Goal: Information Seeking & Learning: Check status

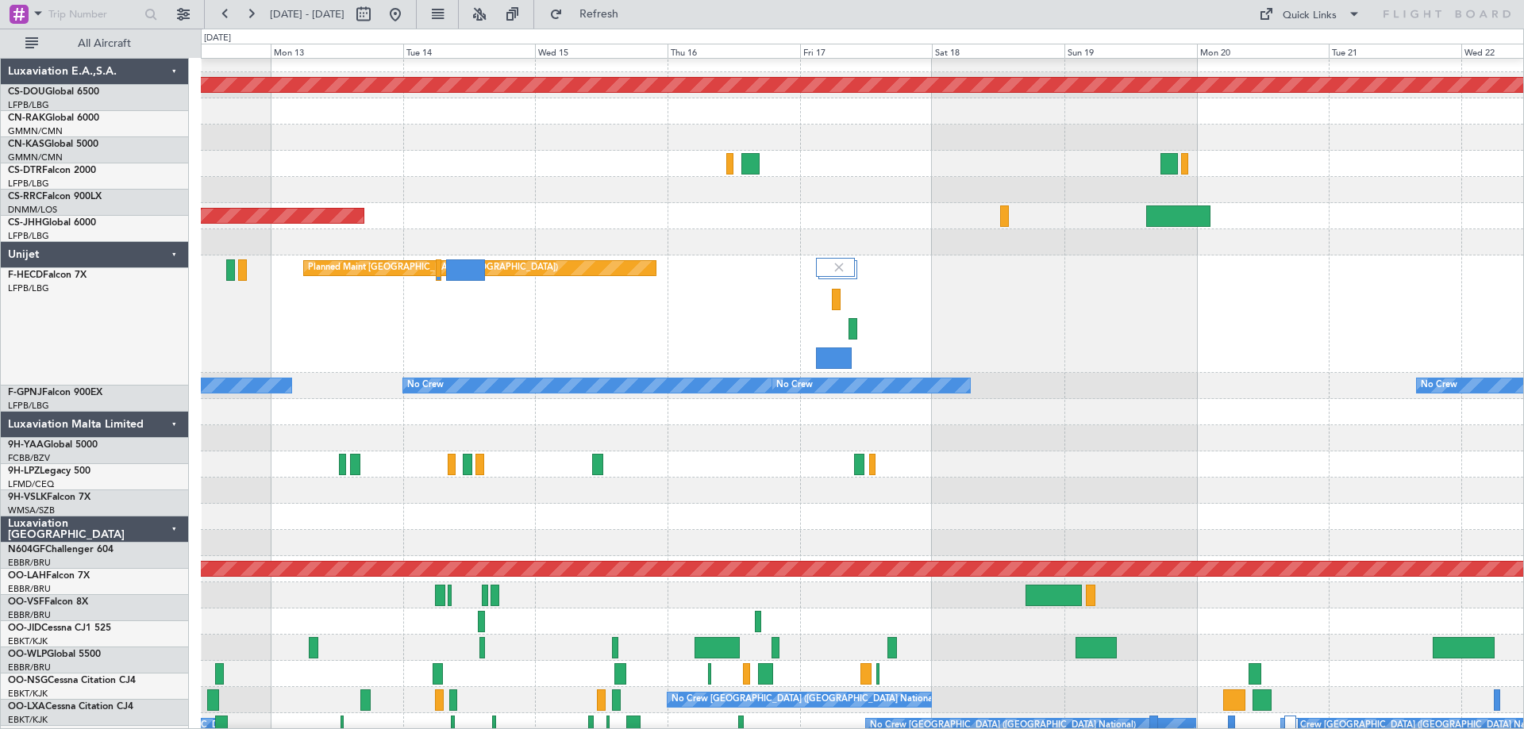
scroll to position [13, 0]
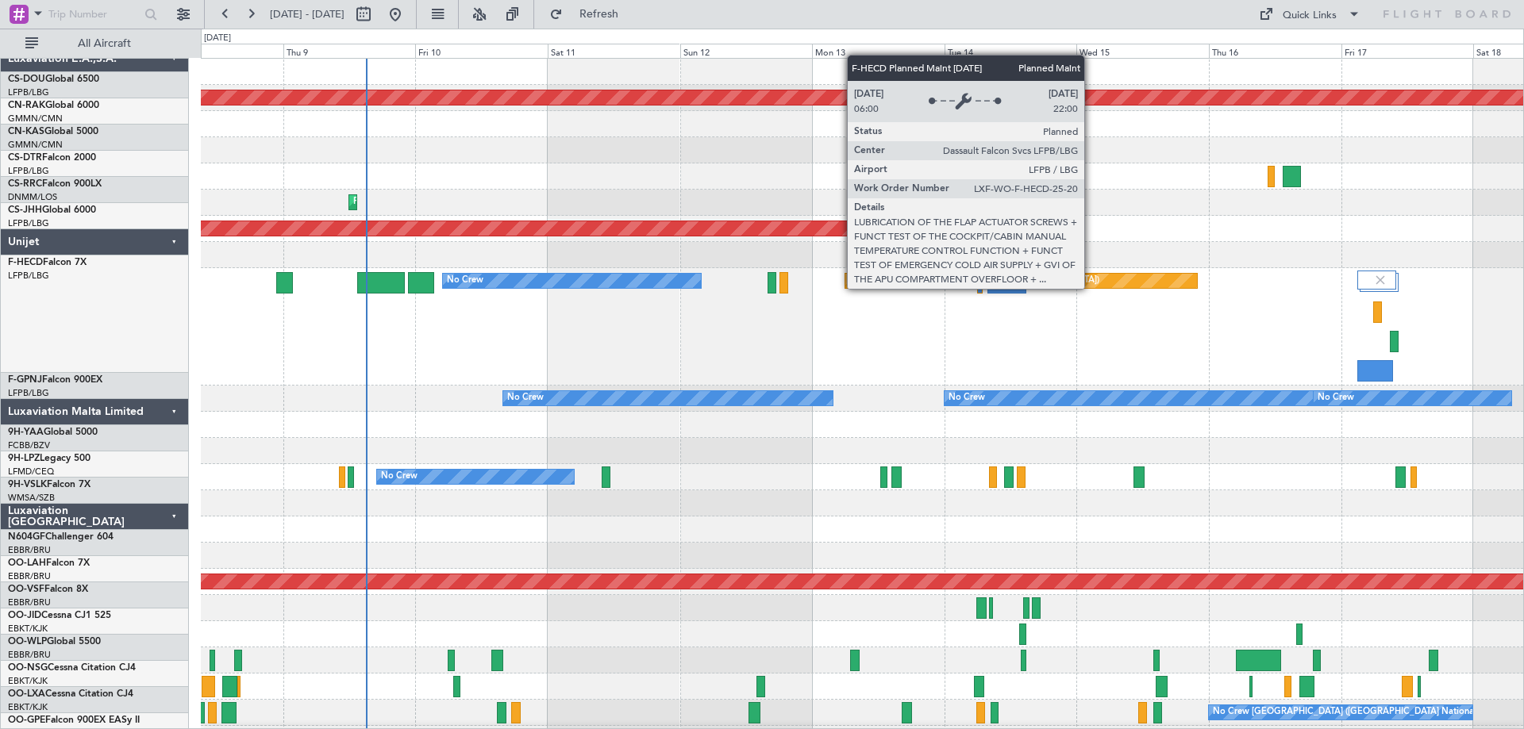
scroll to position [0, 0]
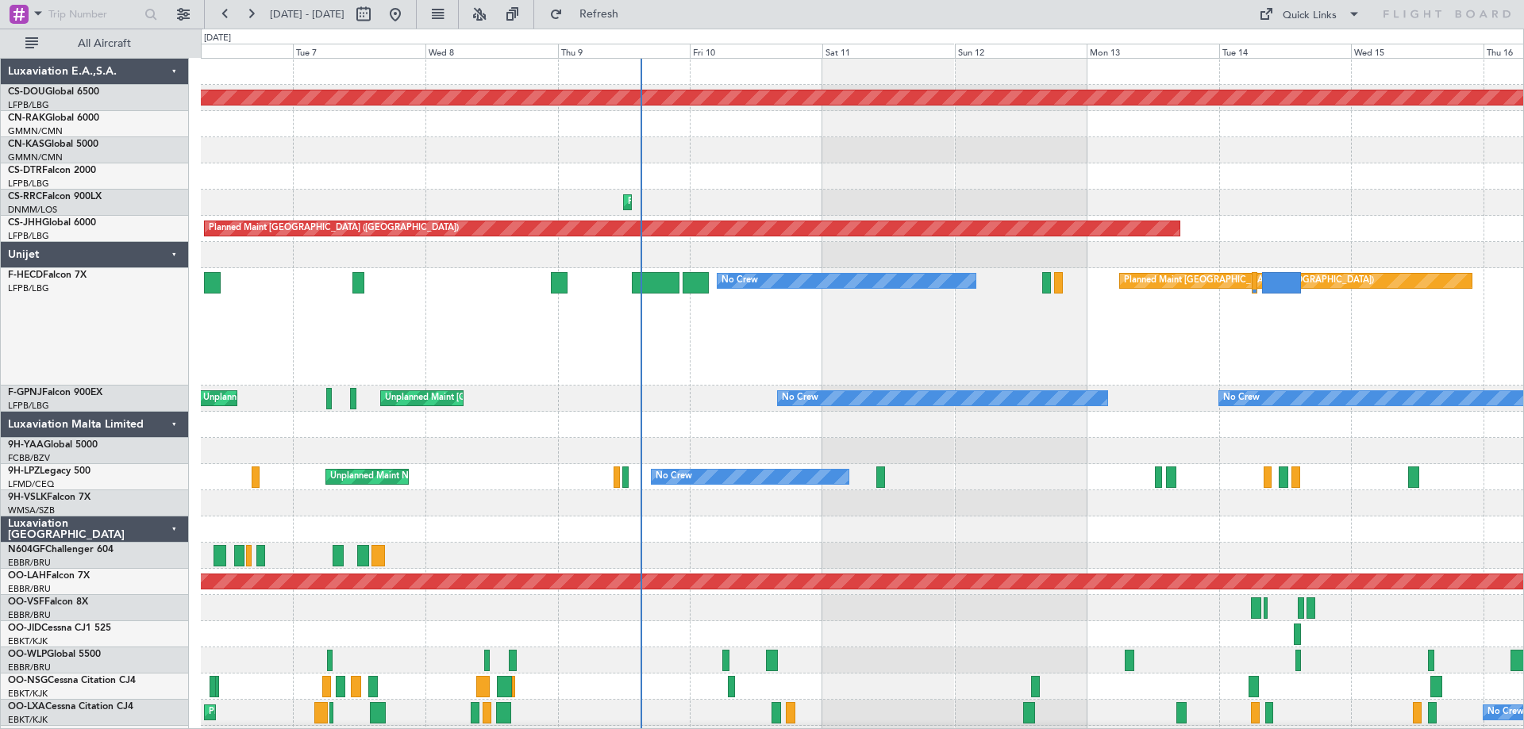
click at [880, 361] on div "Planned Maint [GEOGRAPHIC_DATA] ([GEOGRAPHIC_DATA]) No Crew No Crew" at bounding box center [862, 326] width 1322 height 117
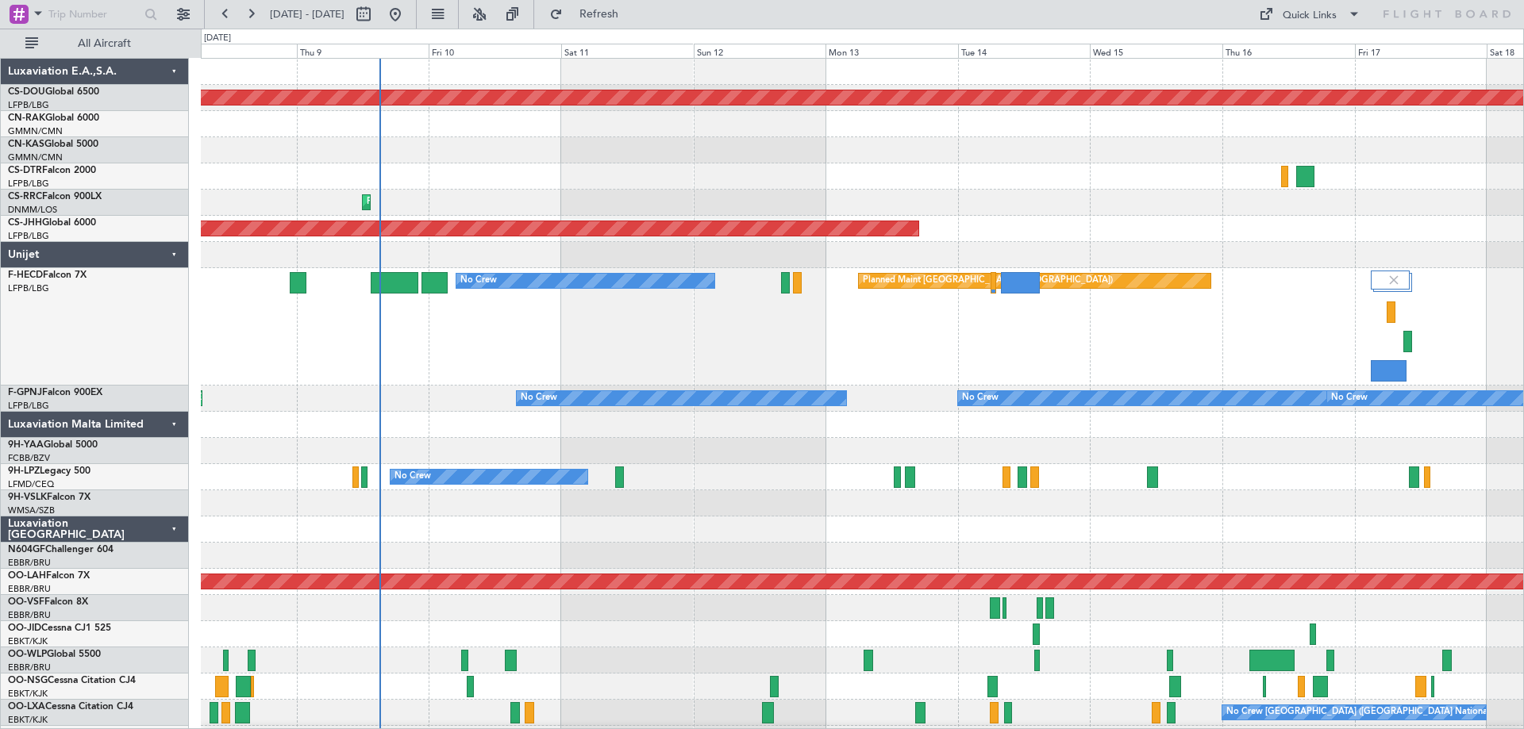
click at [1011, 335] on div "Planned Maint [GEOGRAPHIC_DATA] ([GEOGRAPHIC_DATA]) No Crew" at bounding box center [862, 326] width 1322 height 117
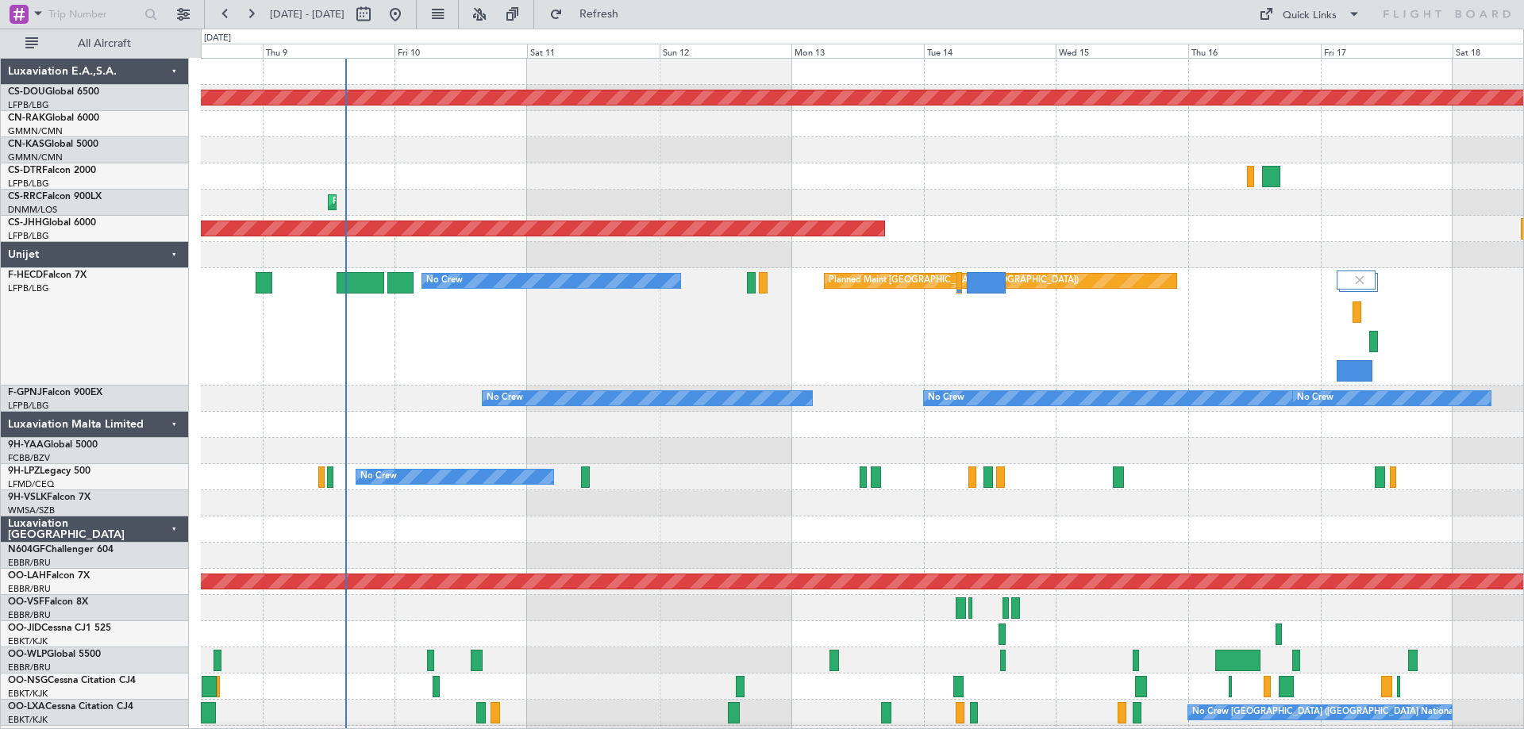
click at [838, 346] on div "Planned Maint [GEOGRAPHIC_DATA] ([GEOGRAPHIC_DATA]) No Crew" at bounding box center [862, 326] width 1322 height 117
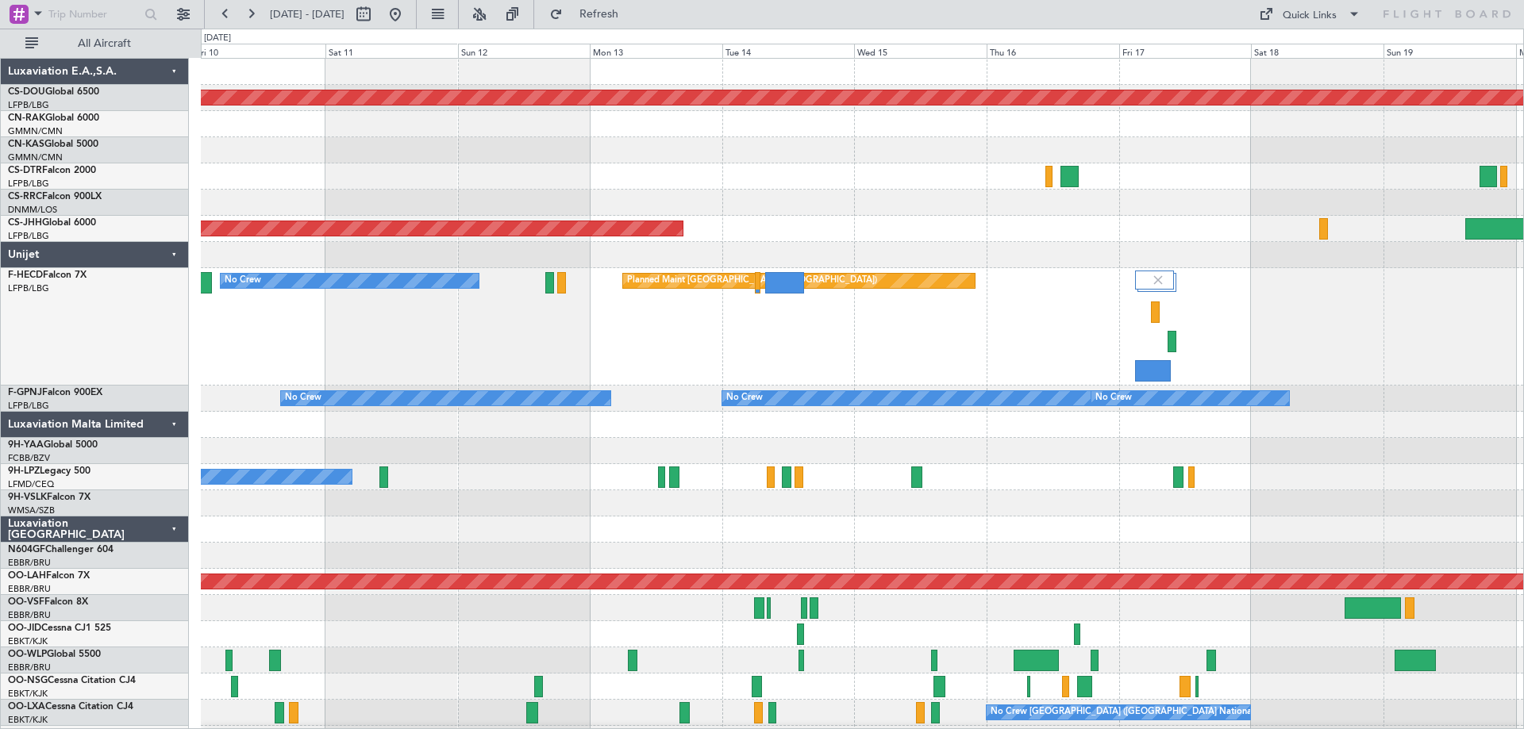
click at [687, 317] on div "Planned Maint [GEOGRAPHIC_DATA] ([GEOGRAPHIC_DATA]) No Crew" at bounding box center [862, 326] width 1322 height 117
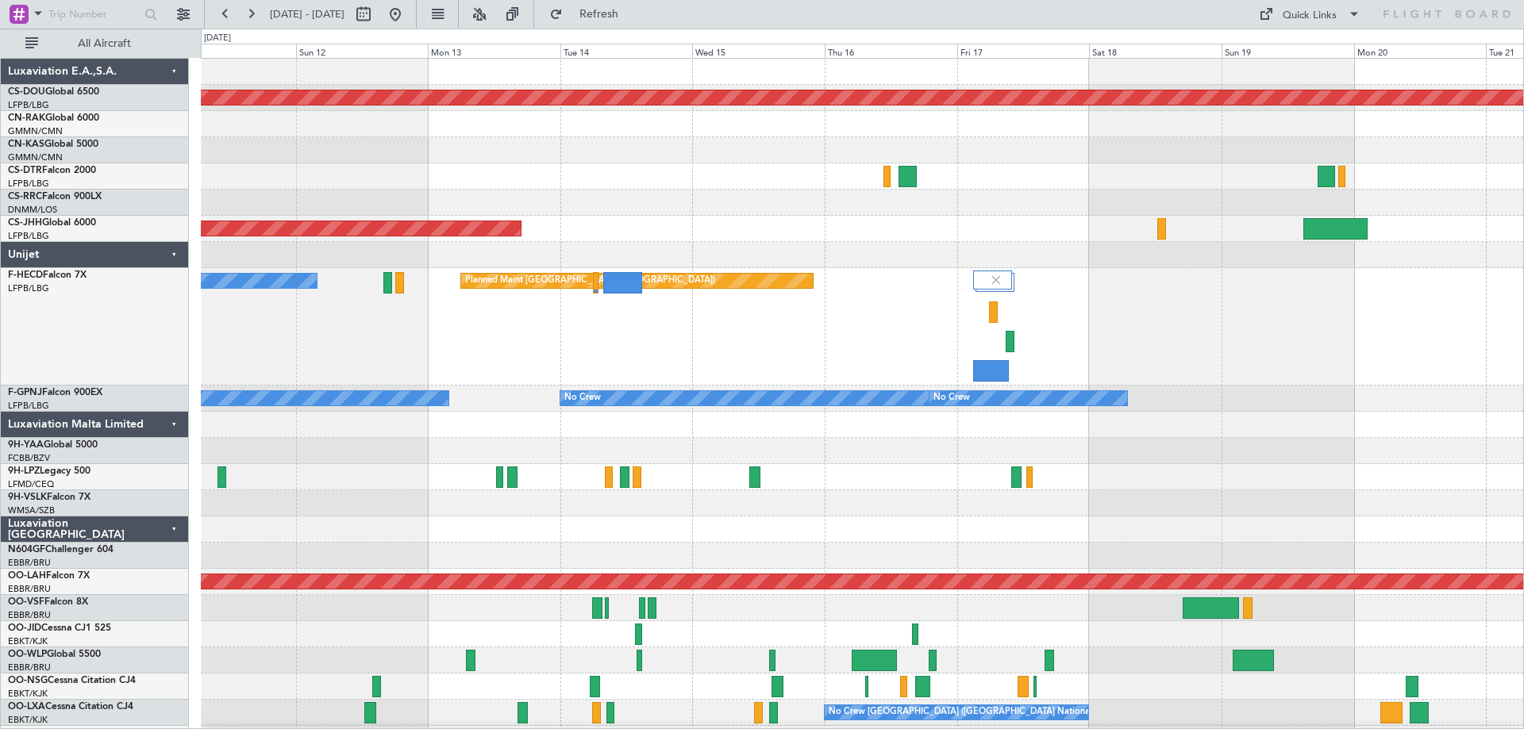
click at [855, 344] on div "Planned Maint [GEOGRAPHIC_DATA] ([GEOGRAPHIC_DATA]) No Crew" at bounding box center [862, 326] width 1322 height 117
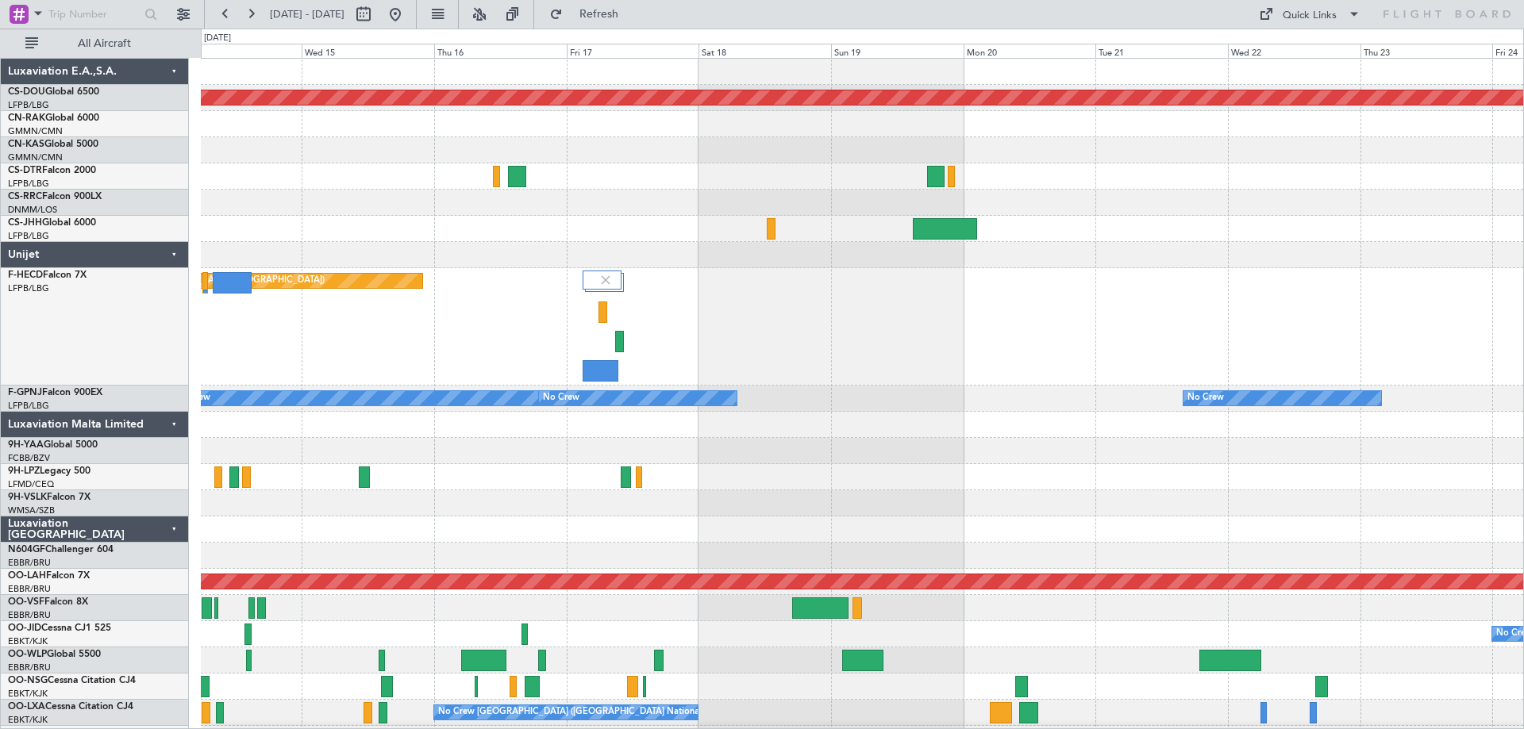
click at [877, 351] on div "Planned Maint [GEOGRAPHIC_DATA] ([GEOGRAPHIC_DATA]) No Crew" at bounding box center [862, 326] width 1322 height 117
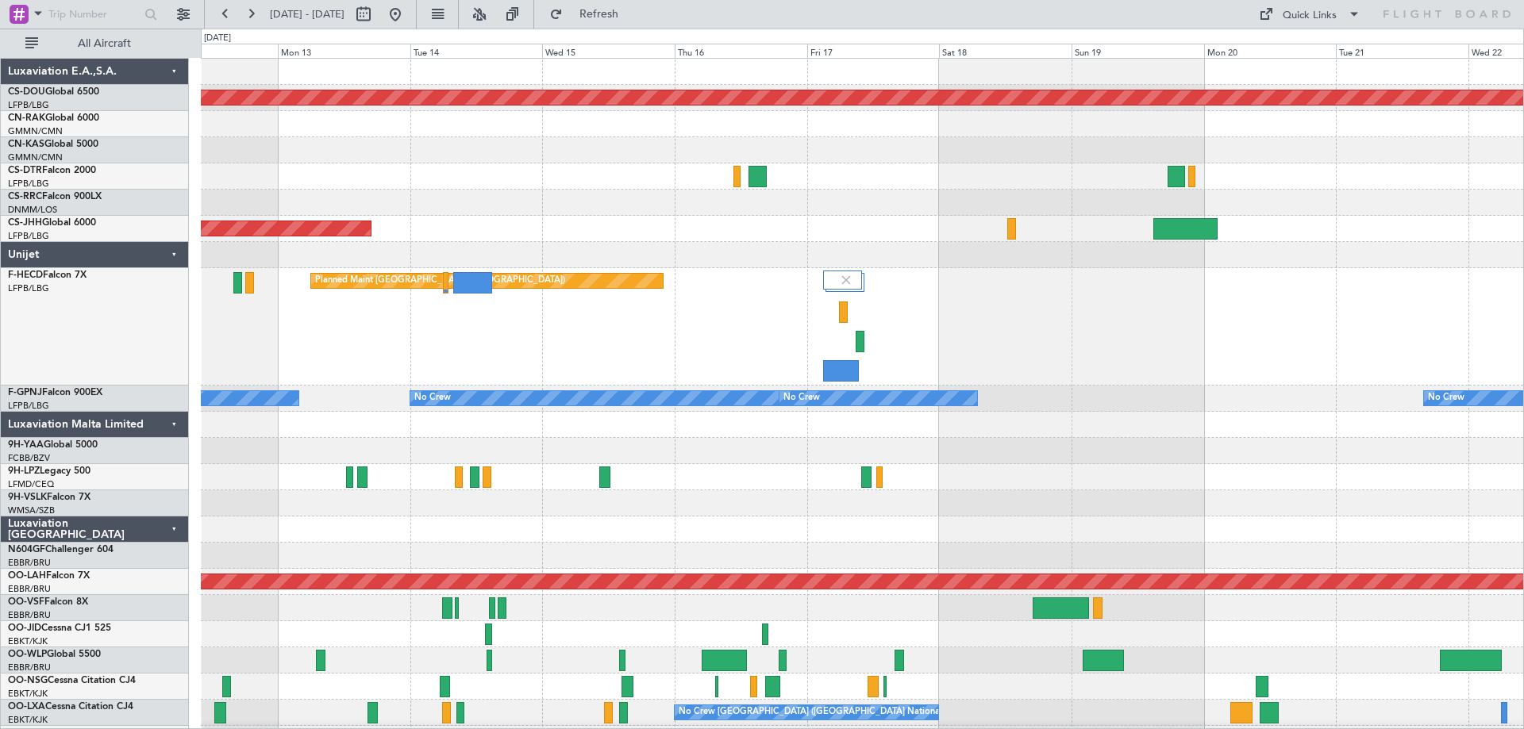
click at [1006, 364] on div "Planned Maint [GEOGRAPHIC_DATA] ([GEOGRAPHIC_DATA]) No Crew" at bounding box center [862, 326] width 1322 height 117
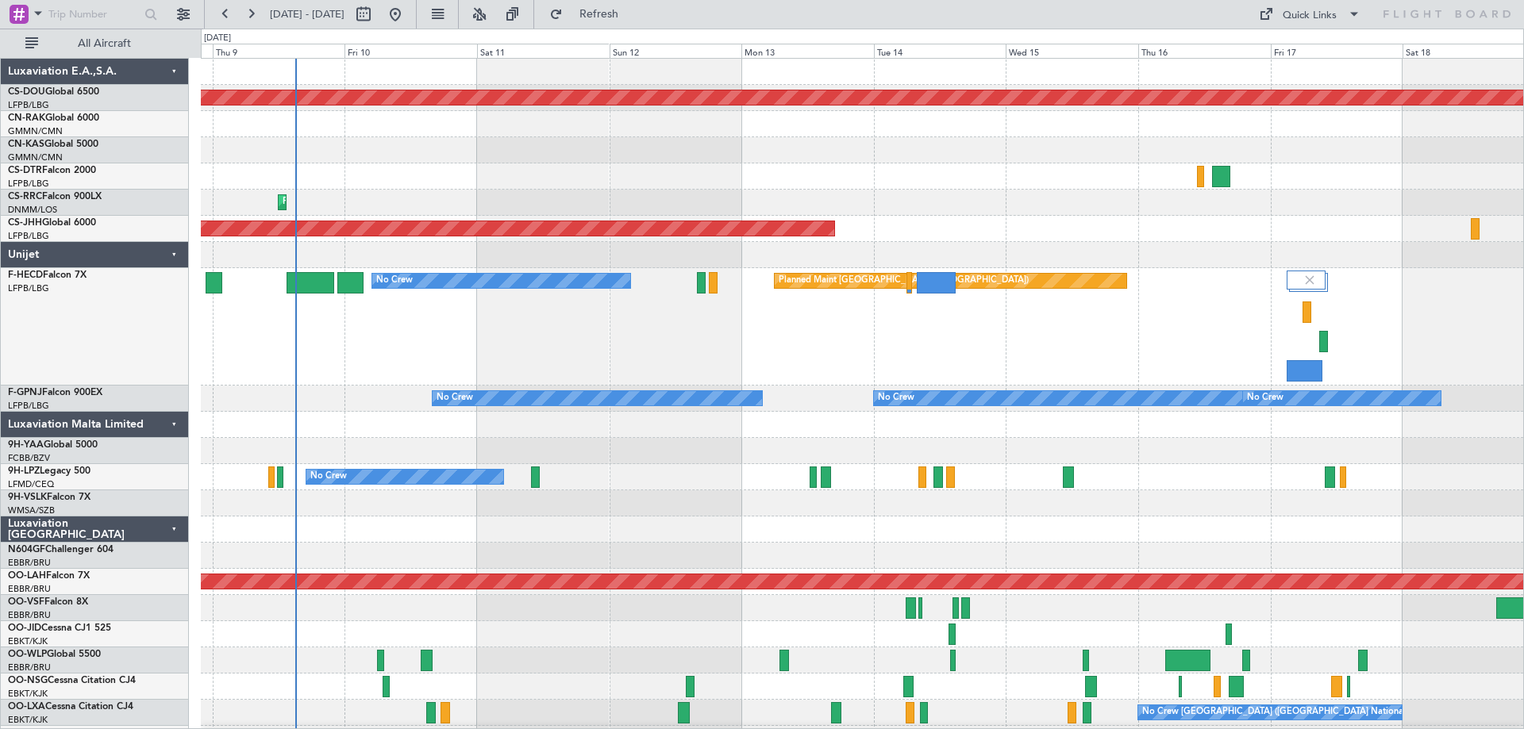
click at [978, 376] on div "Planned Maint [GEOGRAPHIC_DATA] ([GEOGRAPHIC_DATA]) No Crew" at bounding box center [862, 326] width 1322 height 117
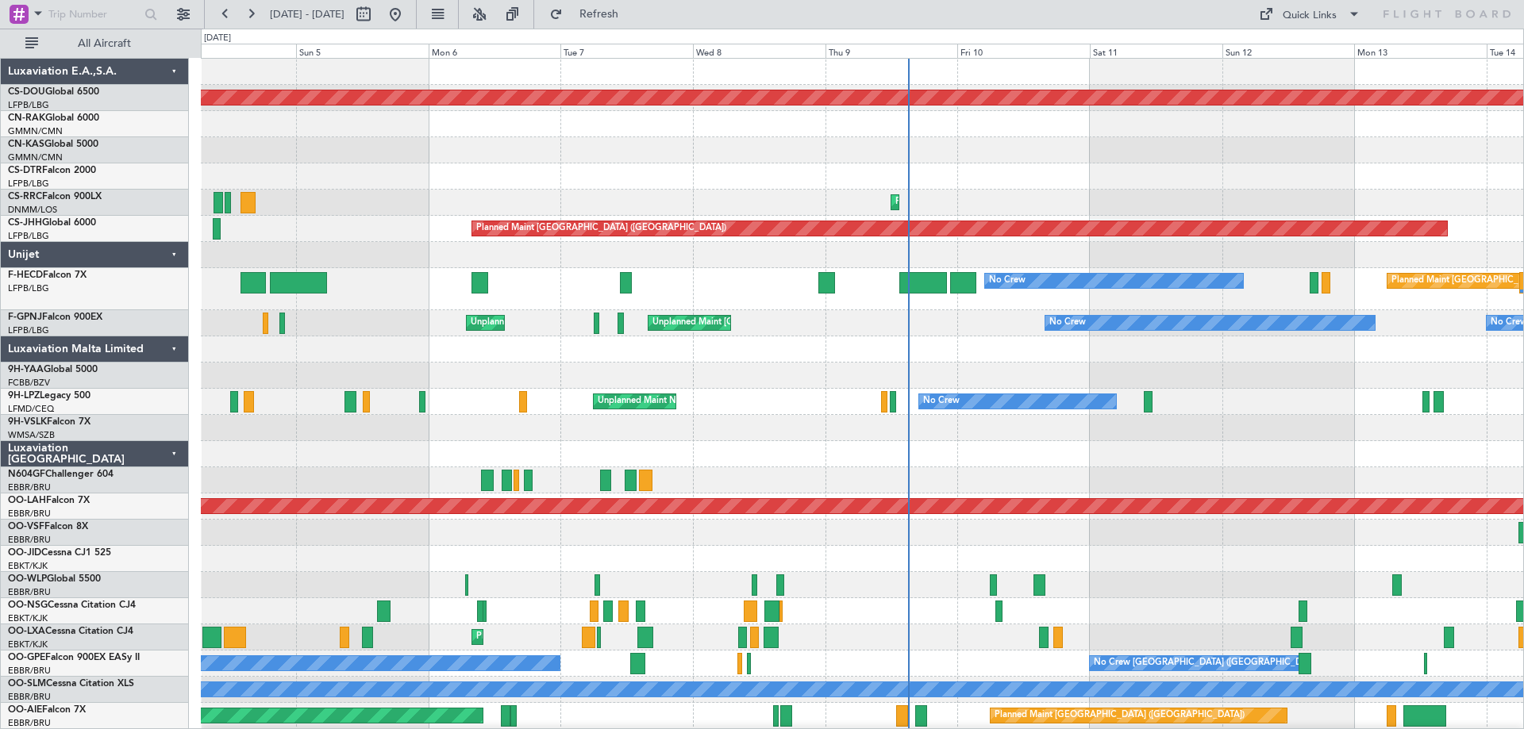
click at [704, 302] on div "Planned Maint [GEOGRAPHIC_DATA] ([GEOGRAPHIC_DATA]) No Crew No Crew AOG Maint […" at bounding box center [862, 289] width 1322 height 42
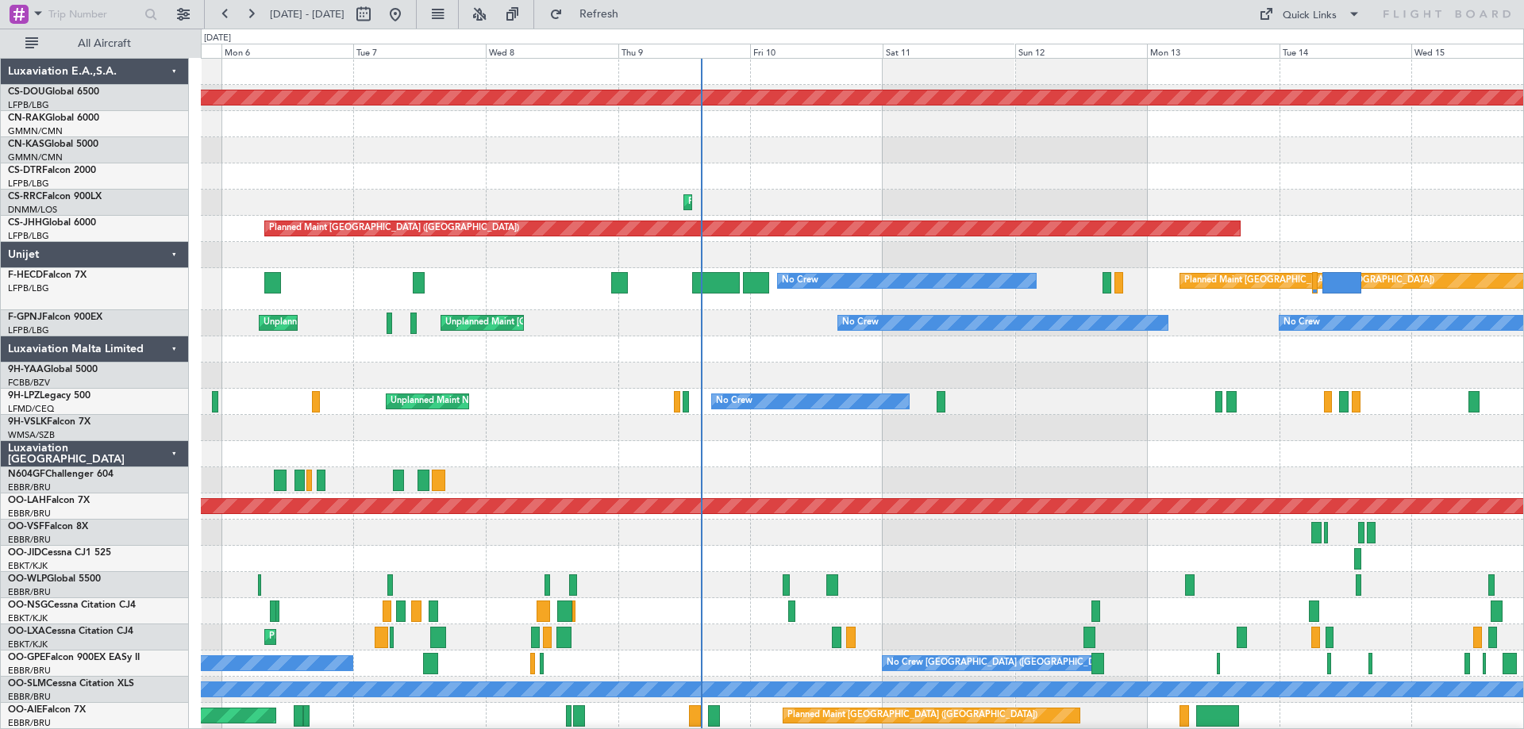
click at [1101, 304] on div "Planned Maint [GEOGRAPHIC_DATA] ([GEOGRAPHIC_DATA]) No Crew No Crew AOG Maint […" at bounding box center [862, 289] width 1322 height 42
click at [1032, 332] on div "No Crew No Crew Unplanned Maint [GEOGRAPHIC_DATA] ([GEOGRAPHIC_DATA]) Unplanned…" at bounding box center [862, 323] width 1322 height 26
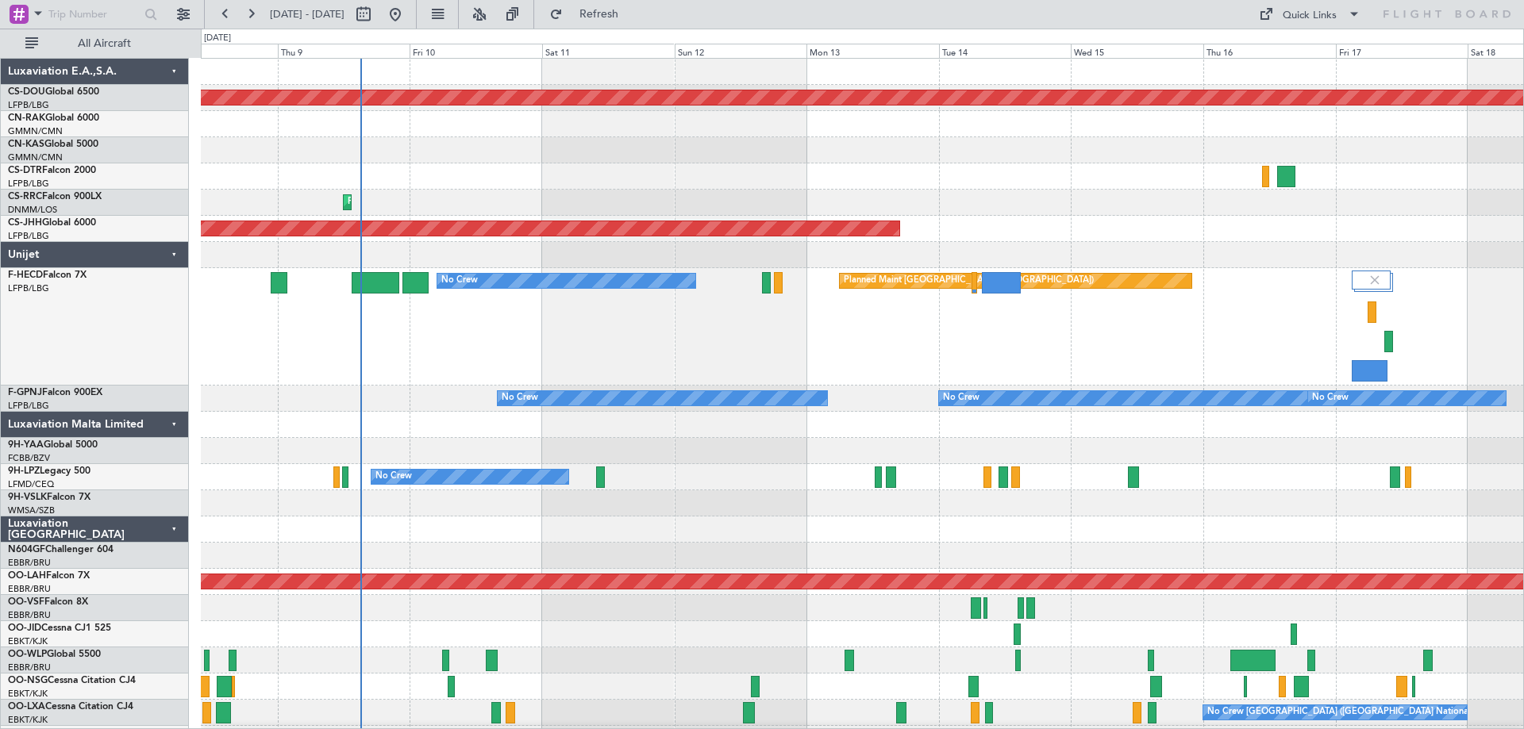
click at [952, 359] on div "Planned Maint [GEOGRAPHIC_DATA] ([GEOGRAPHIC_DATA]) No Crew" at bounding box center [862, 326] width 1322 height 117
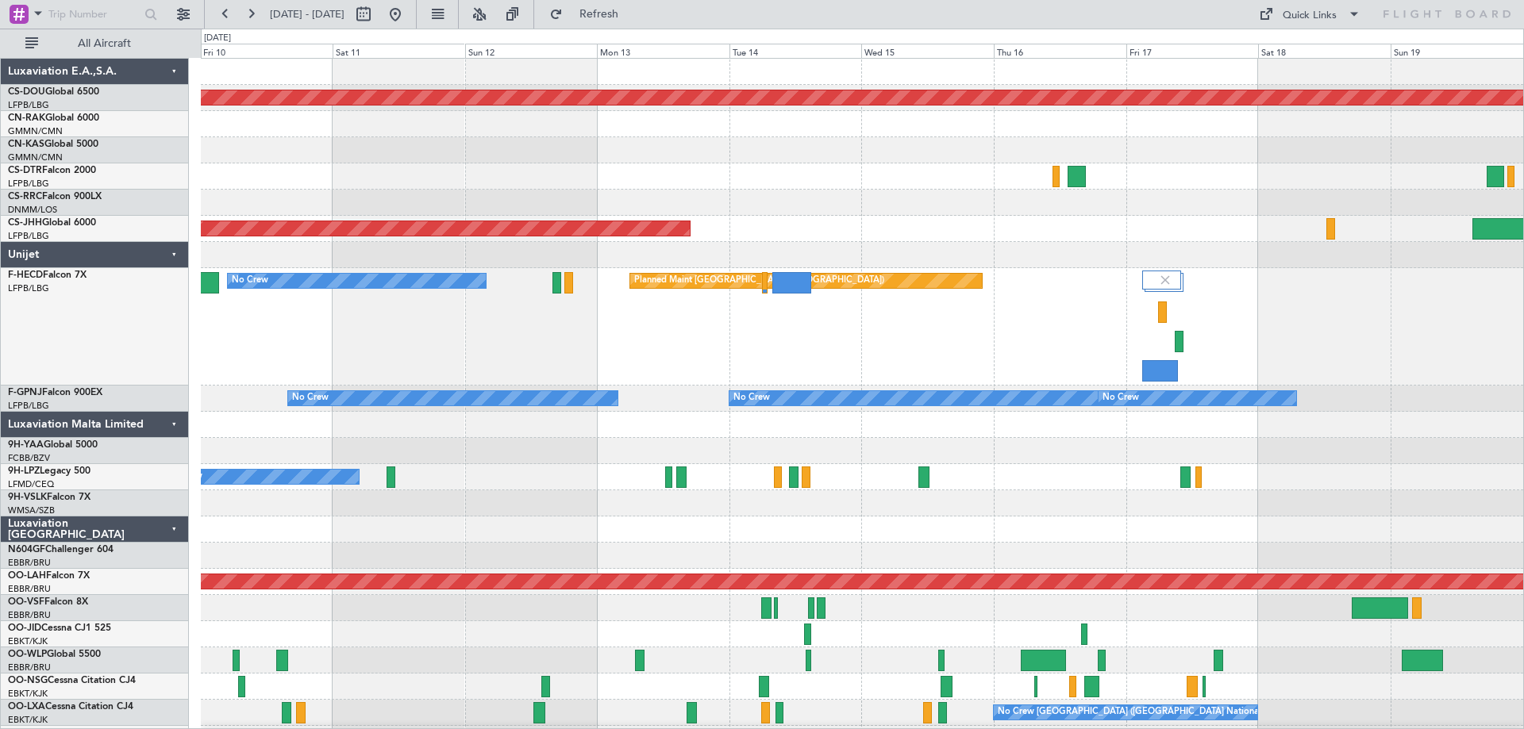
click at [1012, 356] on div "Planned Maint [GEOGRAPHIC_DATA] ([GEOGRAPHIC_DATA]) No Crew" at bounding box center [862, 326] width 1322 height 117
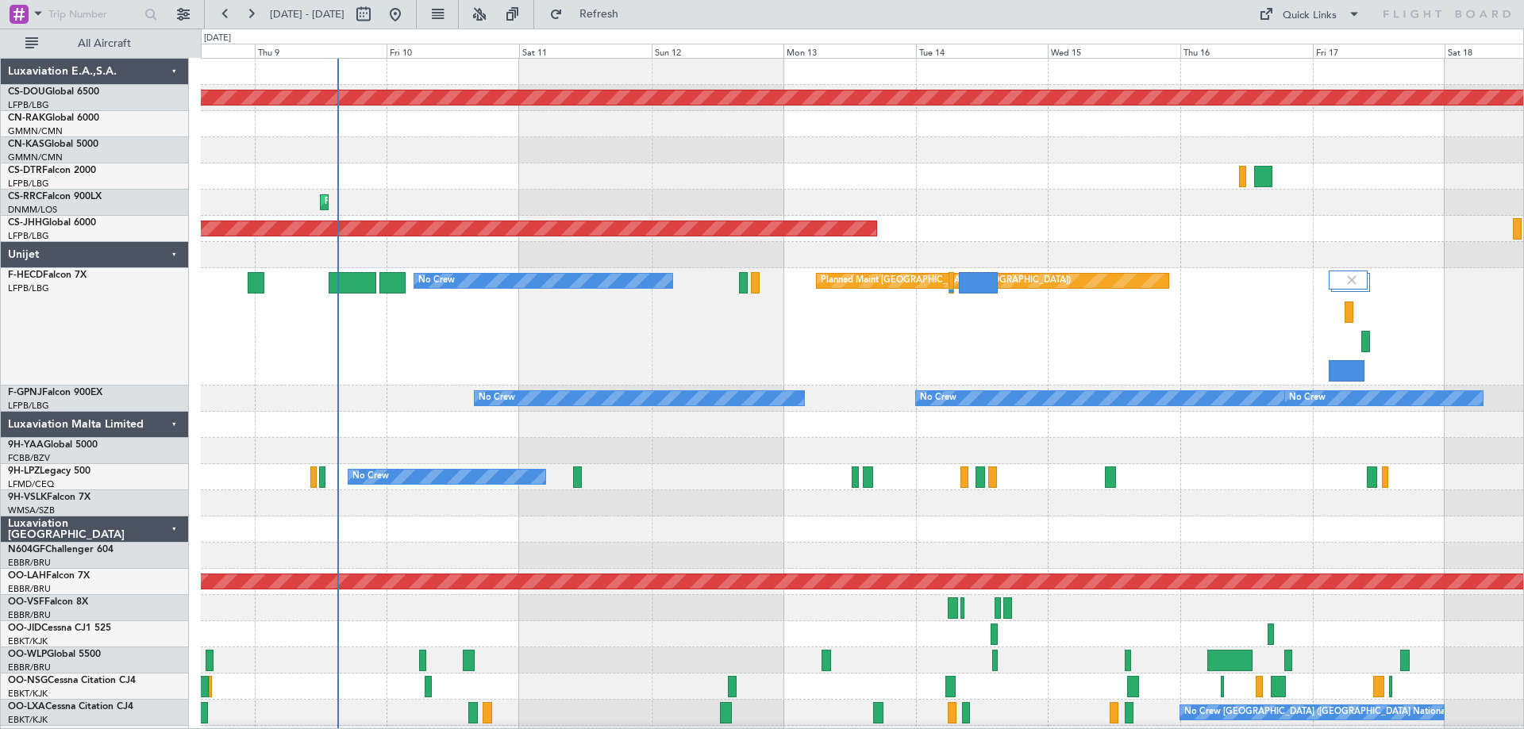
click at [1016, 334] on div "Planned Maint [GEOGRAPHIC_DATA] ([GEOGRAPHIC_DATA]) No Crew" at bounding box center [862, 326] width 1322 height 117
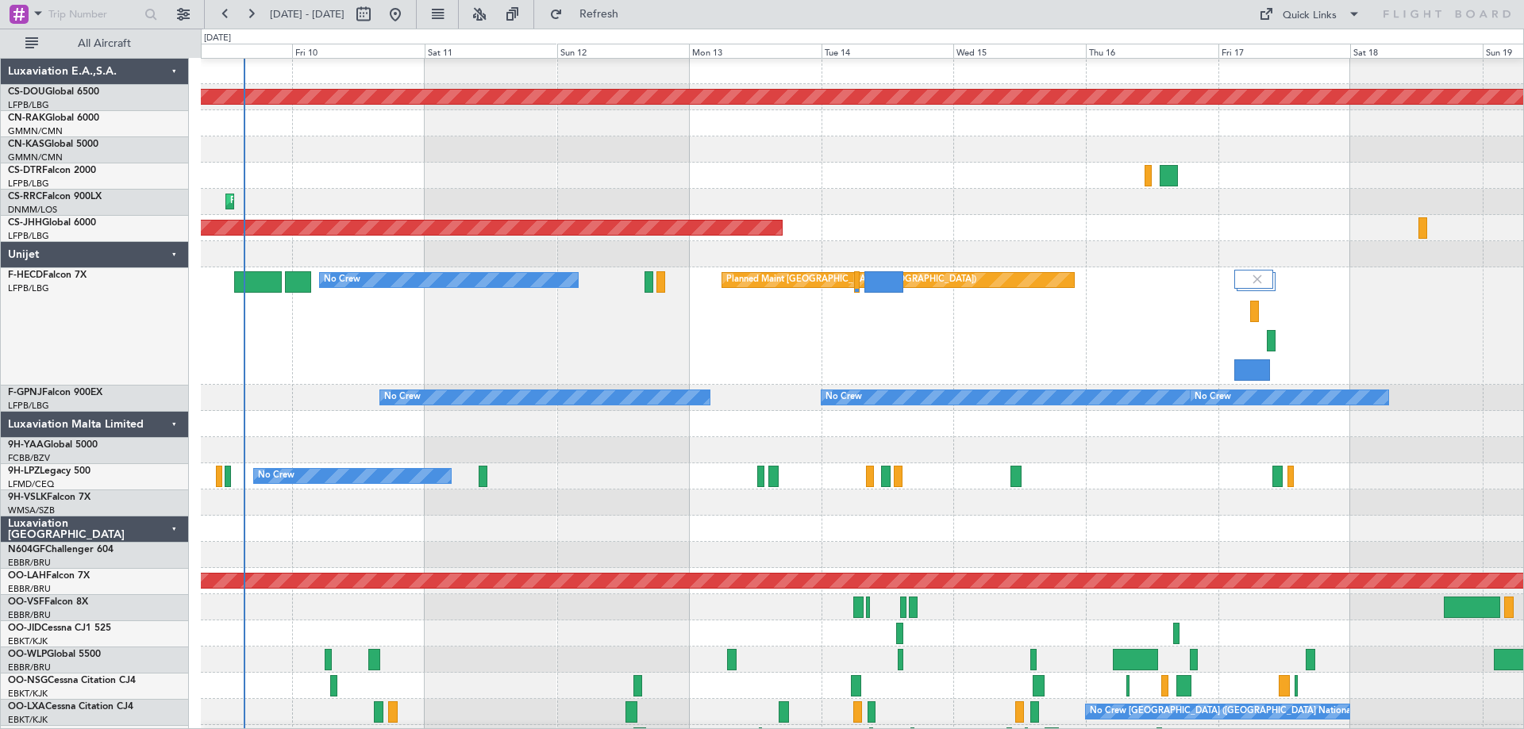
scroll to position [1, 0]
click at [1236, 349] on div "Planned Maint [GEOGRAPHIC_DATA] ([GEOGRAPHIC_DATA]) No Crew" at bounding box center [862, 325] width 1322 height 117
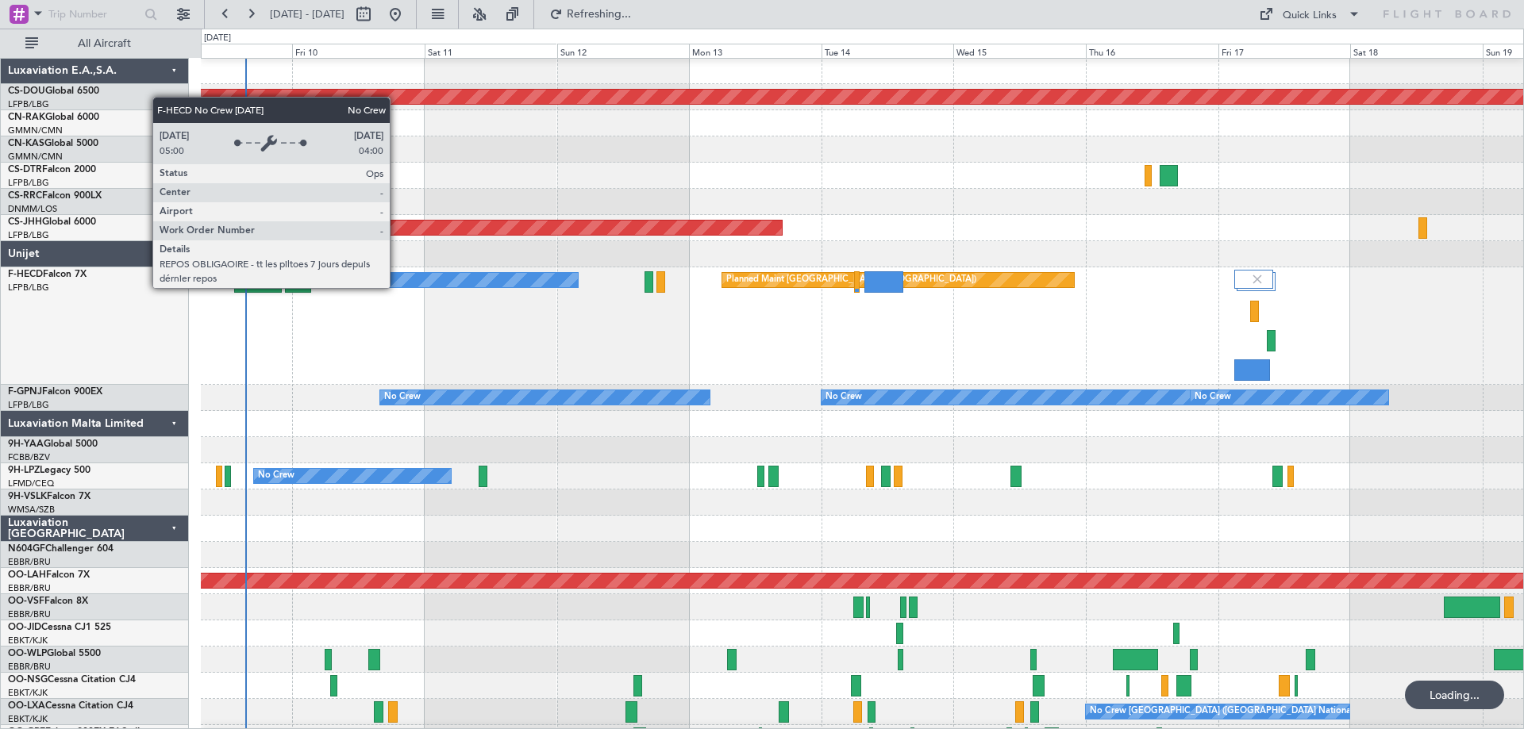
click at [659, 326] on div "Planned Maint [GEOGRAPHIC_DATA] ([GEOGRAPHIC_DATA]) No Crew" at bounding box center [862, 325] width 1322 height 117
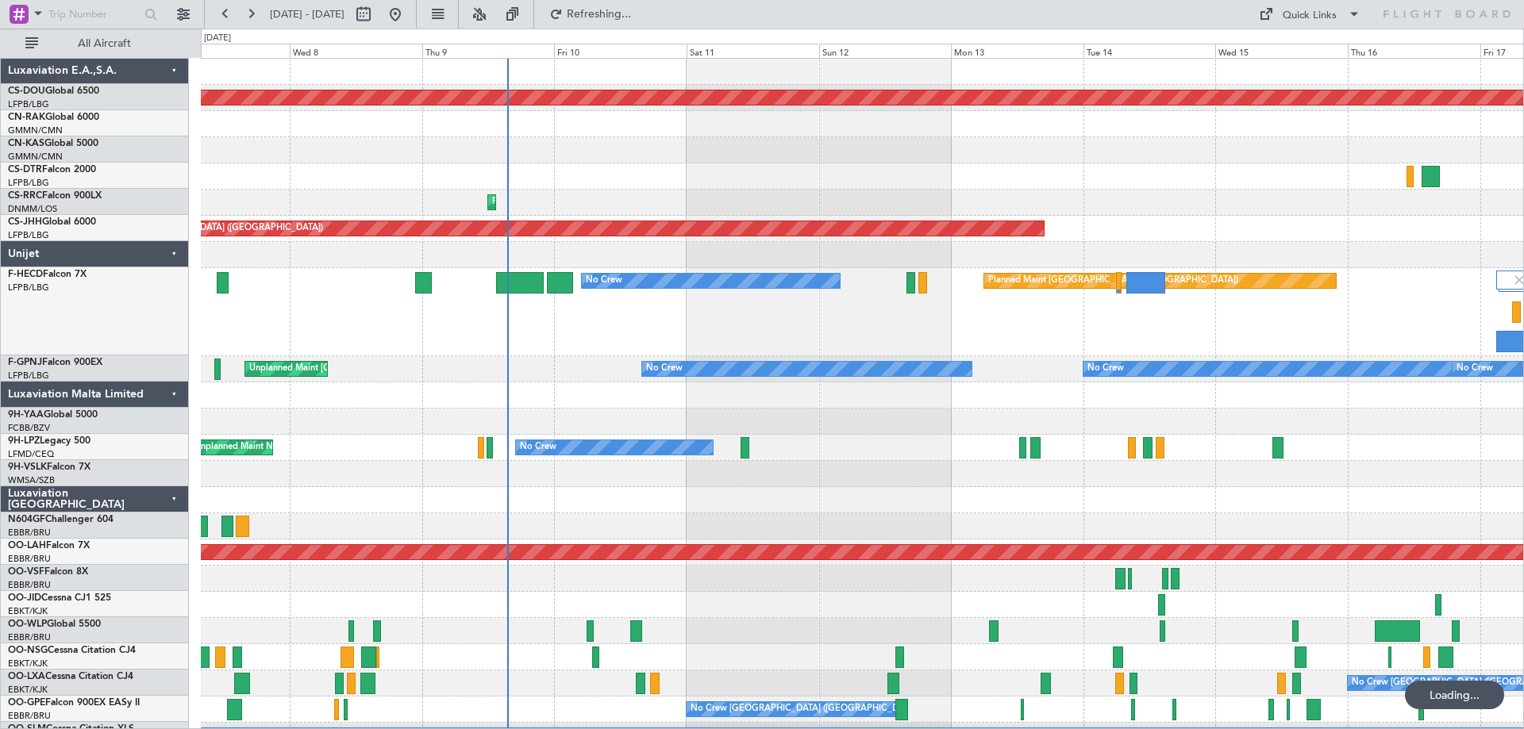
scroll to position [0, 0]
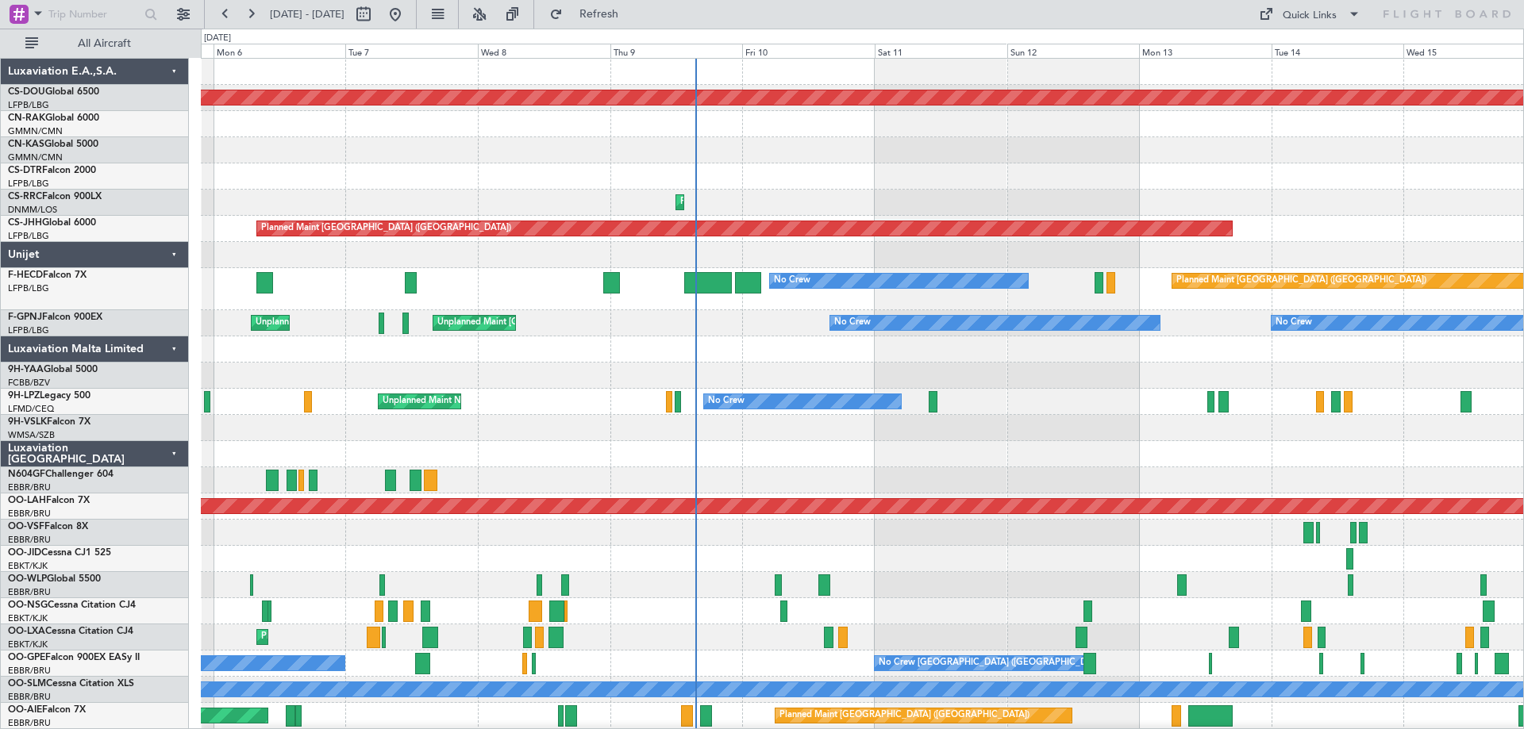
click at [799, 348] on div at bounding box center [862, 349] width 1322 height 26
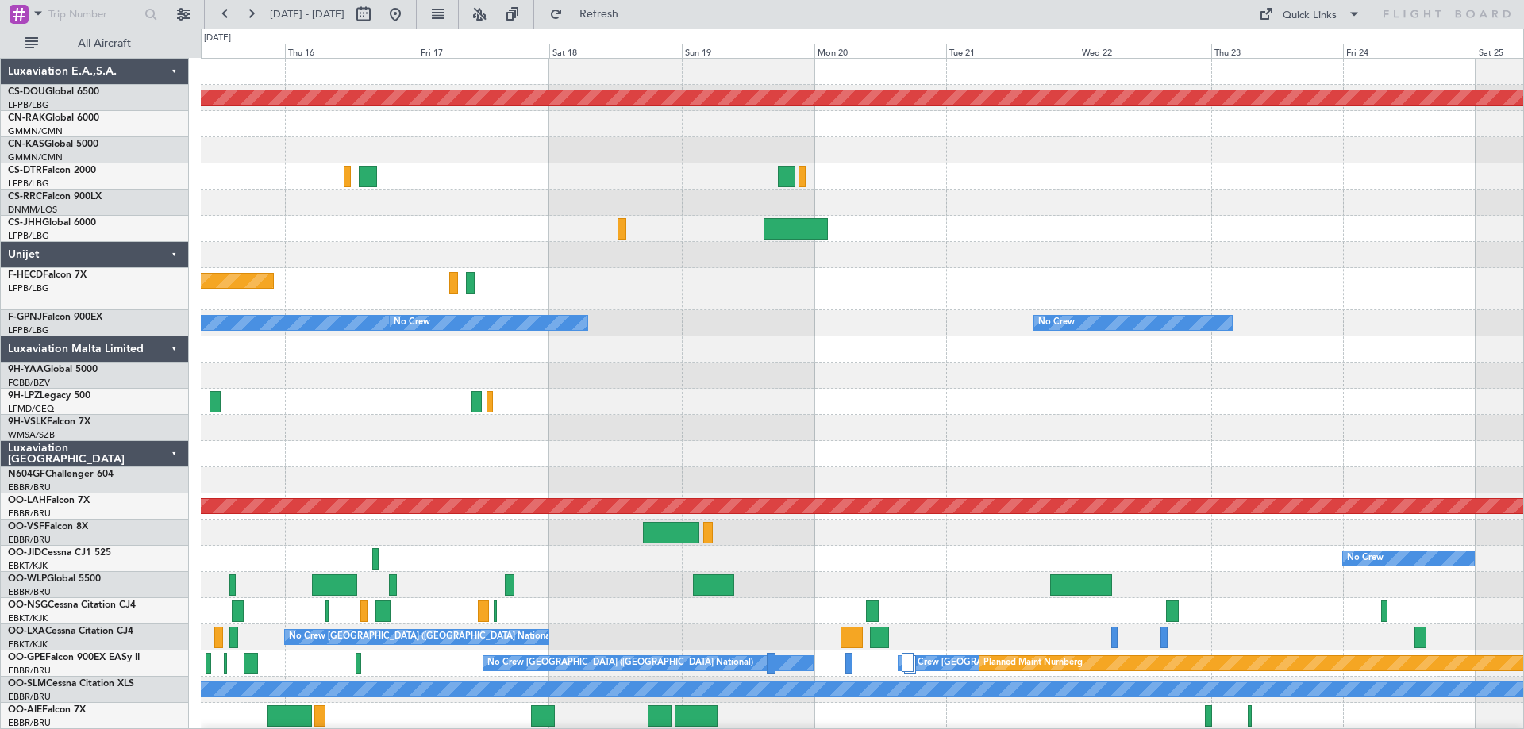
click at [839, 413] on div at bounding box center [862, 402] width 1322 height 26
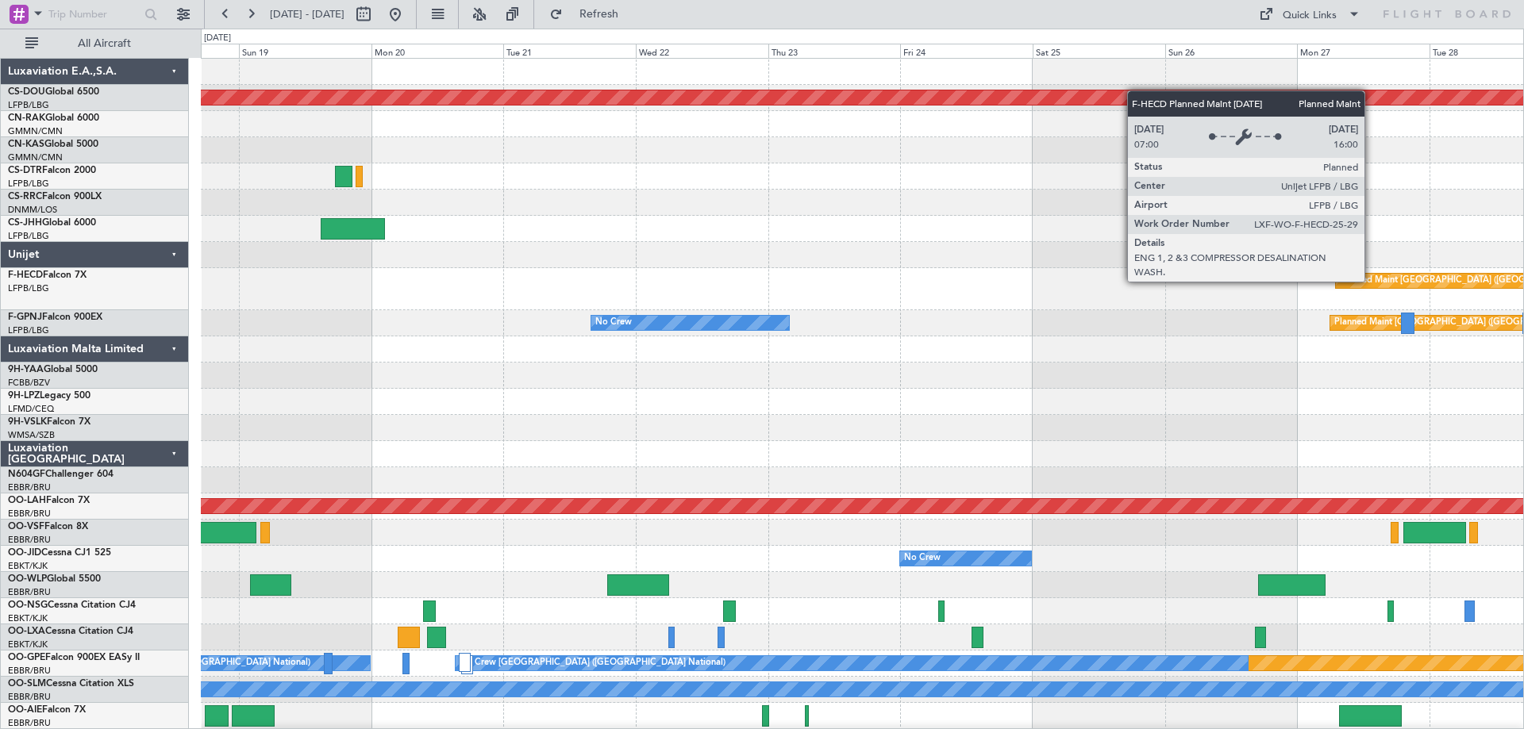
click at [1371, 281] on div "Planned Maint [GEOGRAPHIC_DATA] ([GEOGRAPHIC_DATA])" at bounding box center [1464, 281] width 250 height 24
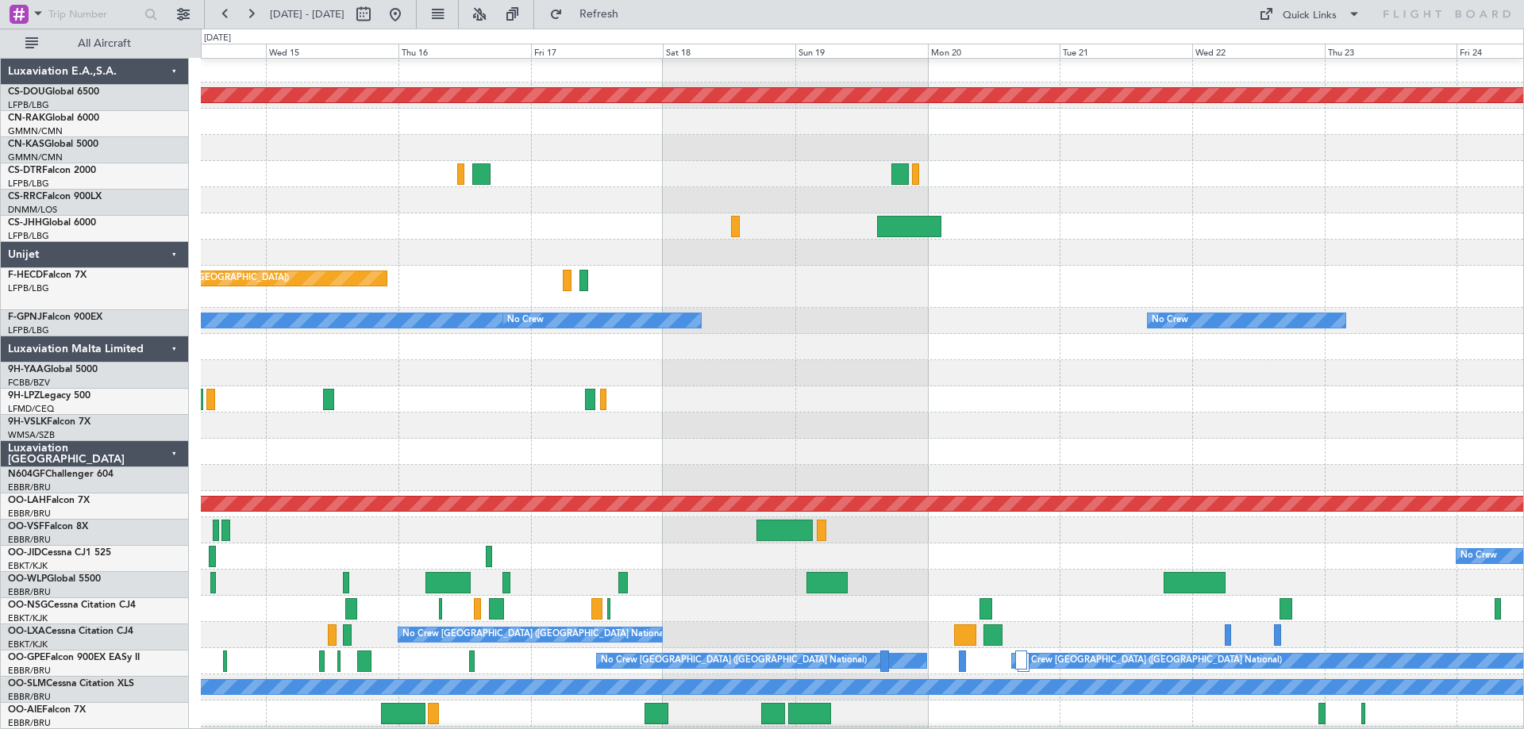
click at [1258, 379] on div at bounding box center [862, 373] width 1322 height 26
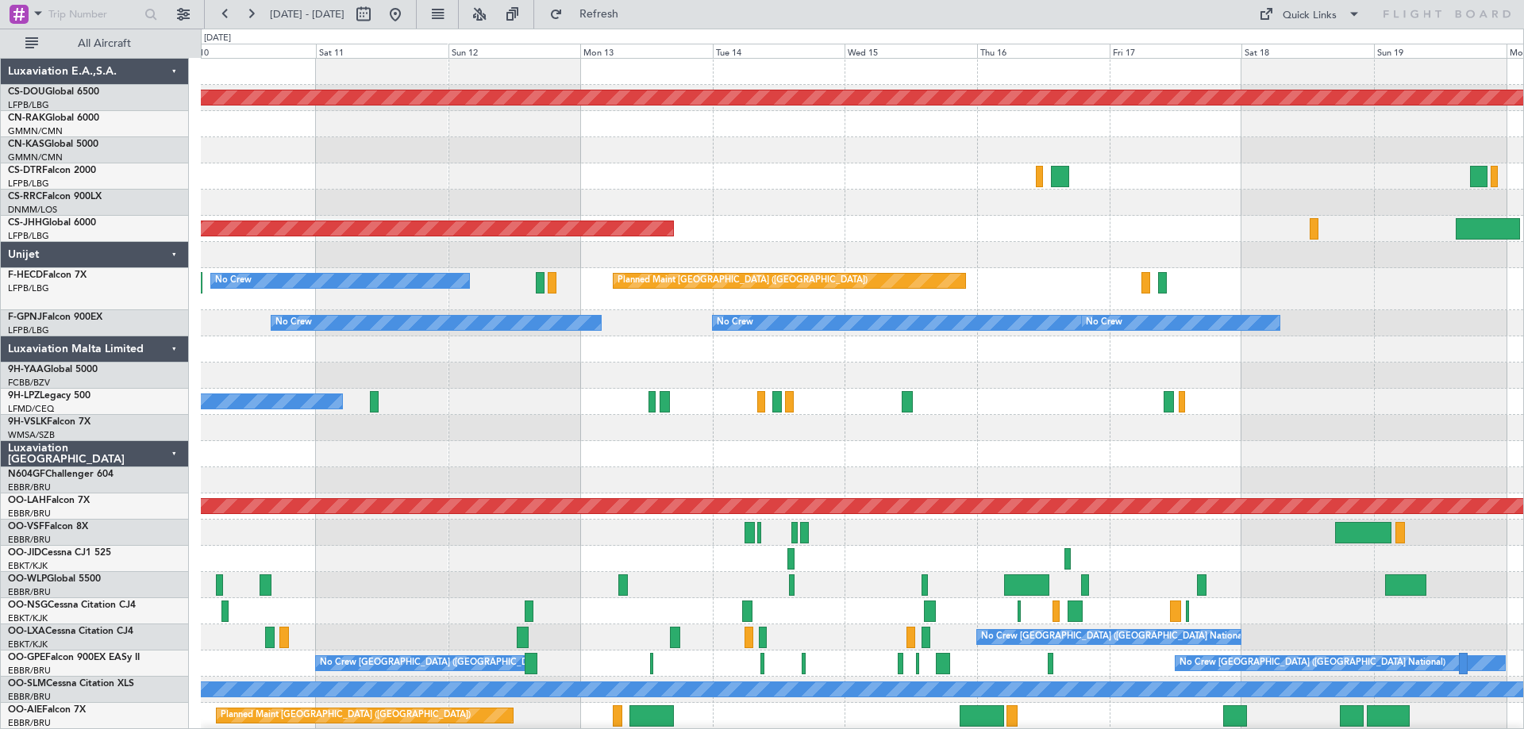
click at [1244, 352] on div at bounding box center [862, 349] width 1322 height 26
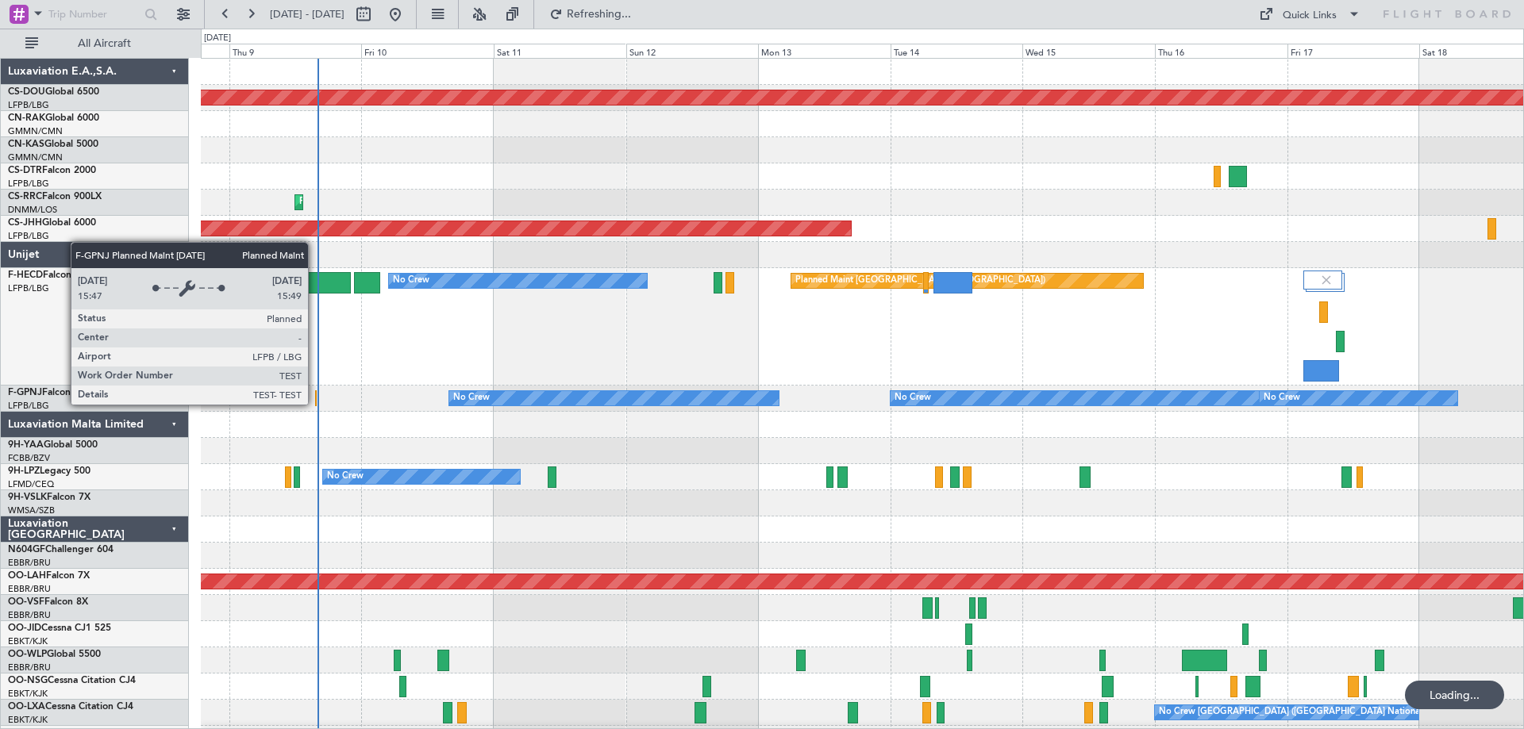
click at [315, 404] on div "Planned Maint [GEOGRAPHIC_DATA] ([GEOGRAPHIC_DATA])" at bounding box center [316, 398] width 2 height 16
